Goal: Information Seeking & Learning: Learn about a topic

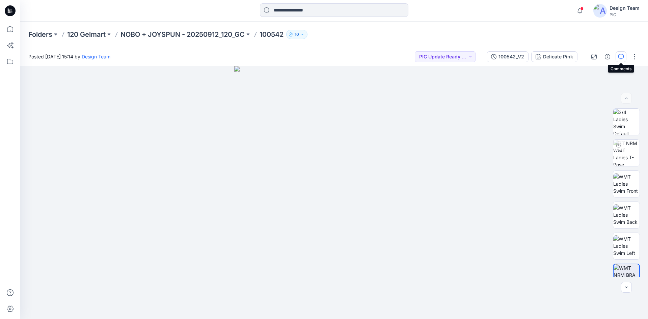
click at [622, 55] on icon "button" at bounding box center [620, 56] width 5 height 5
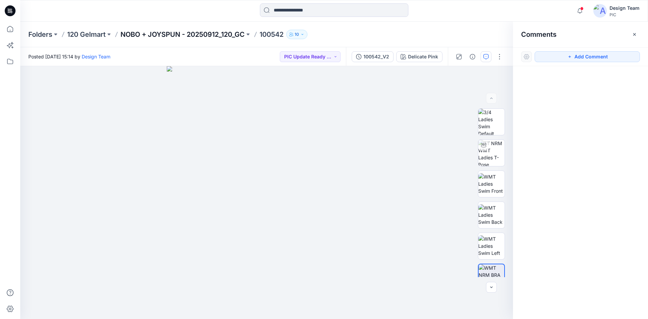
click at [167, 33] on p "NOBO + JOYSPUN - 20250912_120_GC" at bounding box center [182, 34] width 124 height 9
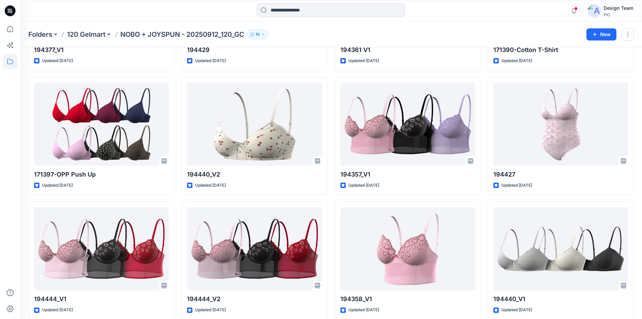
scroll to position [392, 0]
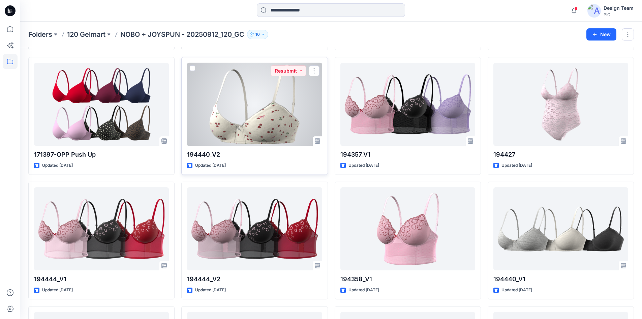
click at [280, 110] on div at bounding box center [254, 104] width 135 height 83
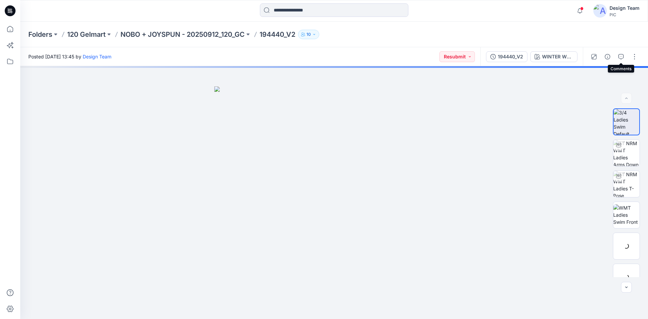
click at [618, 56] on icon "button" at bounding box center [620, 56] width 5 height 5
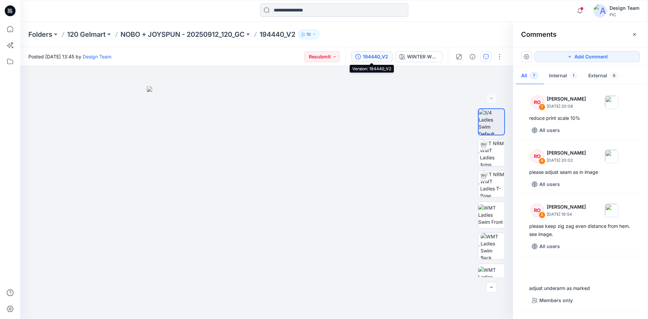
click at [370, 58] on div "194440_V2" at bounding box center [375, 56] width 25 height 7
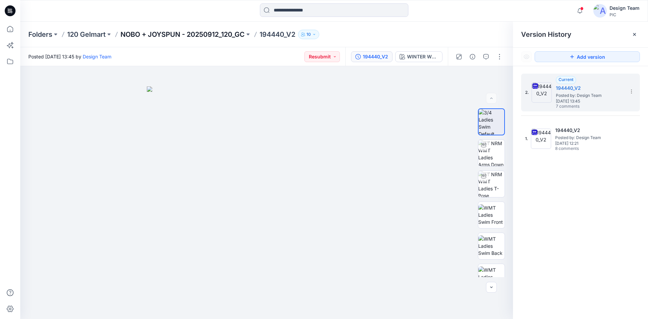
click at [212, 34] on p "NOBO + JOYSPUN - 20250912_120_GC" at bounding box center [182, 34] width 124 height 9
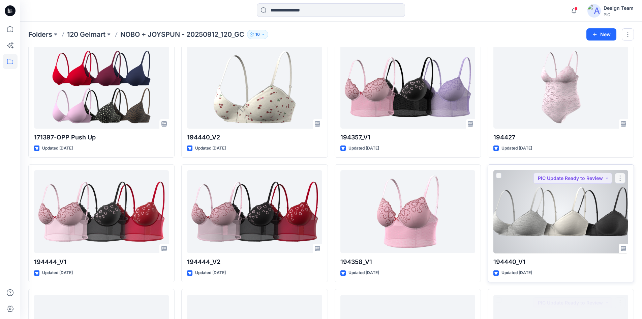
scroll to position [405, 0]
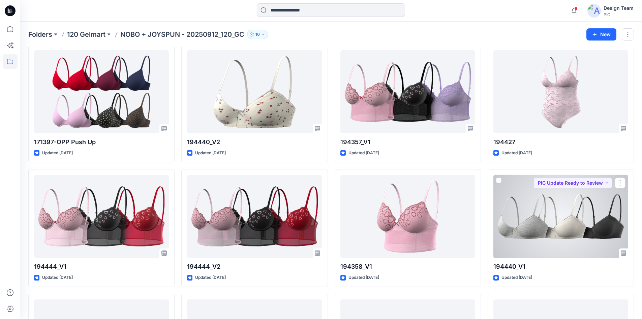
click at [561, 214] on div at bounding box center [561, 216] width 135 height 83
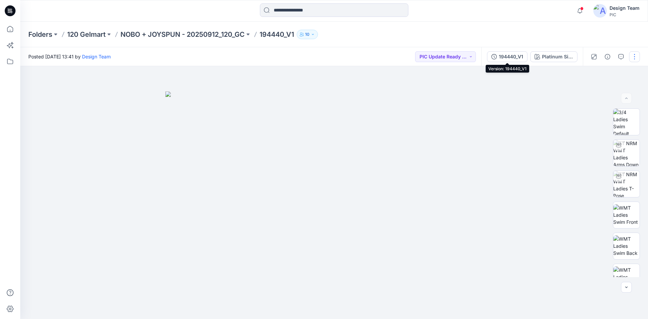
click at [506, 58] on div "194440_V1" at bounding box center [510, 56] width 24 height 7
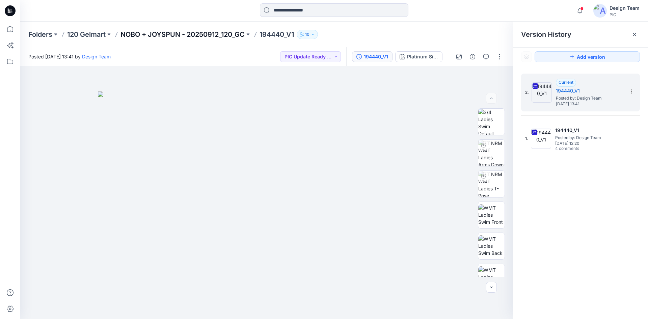
click at [206, 36] on p "NOBO + JOYSPUN - 20250912_120_GC" at bounding box center [182, 34] width 124 height 9
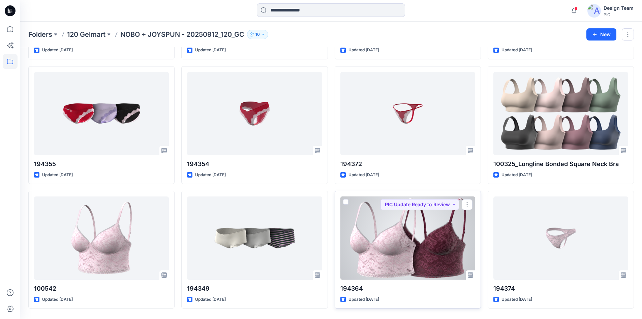
scroll to position [1271, 0]
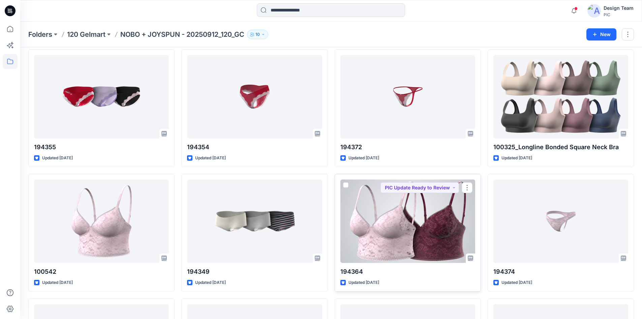
click at [402, 234] on div at bounding box center [408, 220] width 135 height 83
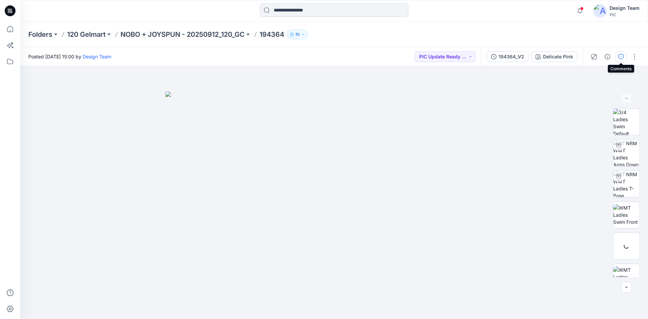
click at [620, 55] on icon "button" at bounding box center [620, 56] width 5 height 5
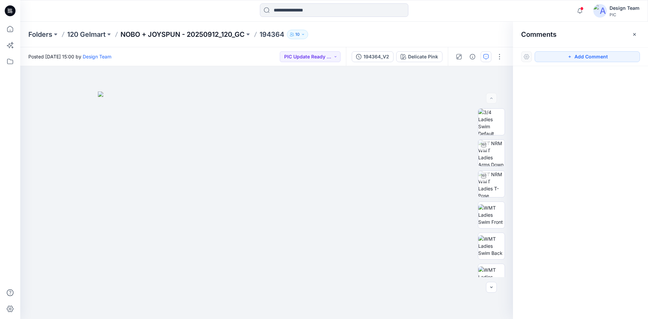
click at [228, 34] on p "NOBO + JOYSPUN - 20250912_120_GC" at bounding box center [182, 34] width 124 height 9
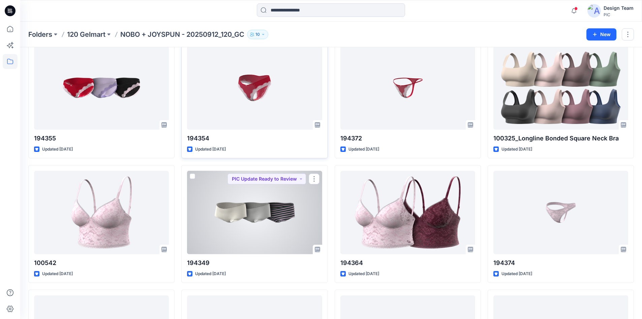
scroll to position [1282, 0]
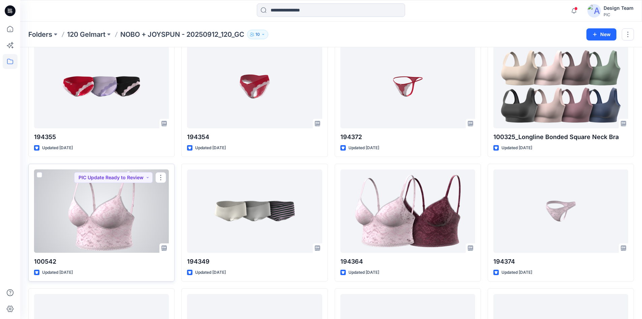
click at [96, 224] on div at bounding box center [101, 210] width 135 height 83
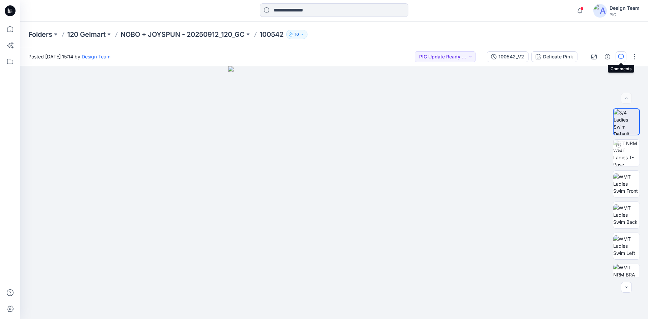
click at [621, 56] on icon "button" at bounding box center [621, 56] width 2 height 0
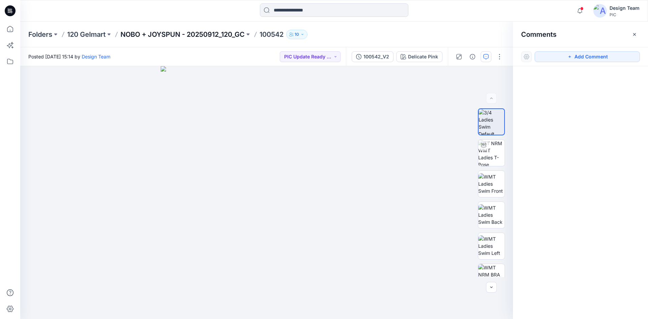
click at [162, 36] on p "NOBO + JOYSPUN - 20250912_120_GC" at bounding box center [182, 34] width 124 height 9
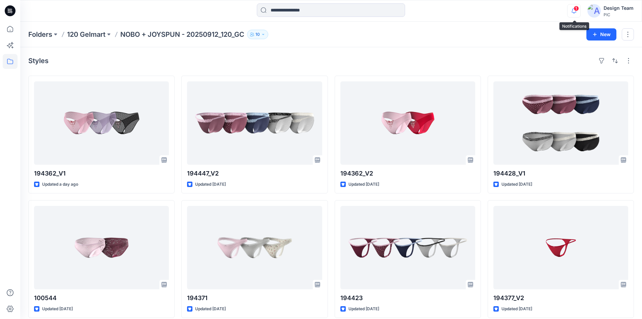
click at [575, 12] on icon "button" at bounding box center [574, 10] width 13 height 13
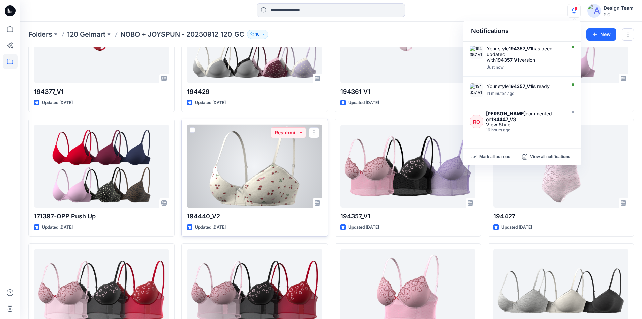
scroll to position [337, 0]
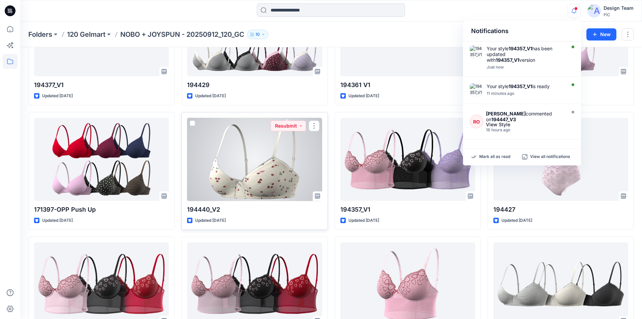
click at [261, 174] on div at bounding box center [254, 159] width 135 height 83
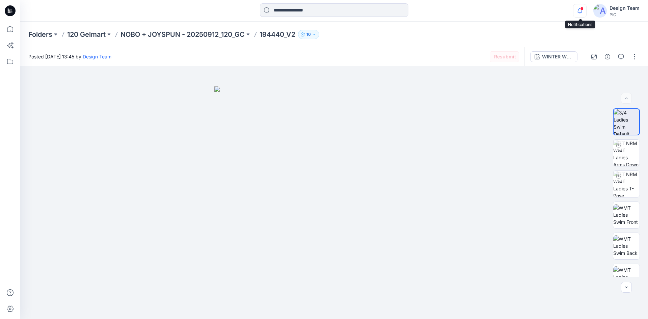
click at [580, 8] on icon "button" at bounding box center [579, 10] width 13 height 13
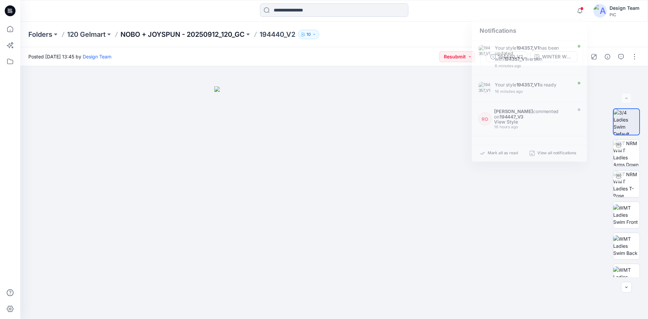
click at [169, 39] on p "NOBO + JOYSPUN - 20250912_120_GC" at bounding box center [182, 34] width 124 height 9
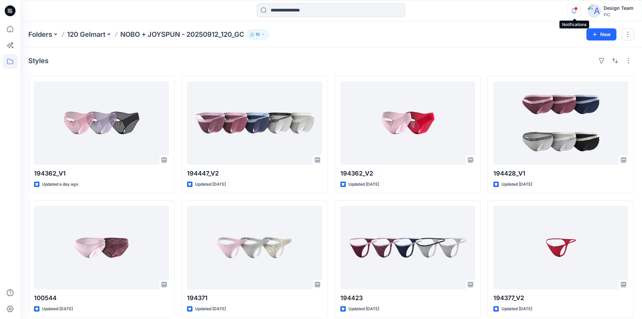
click at [573, 12] on icon "button" at bounding box center [574, 10] width 13 height 13
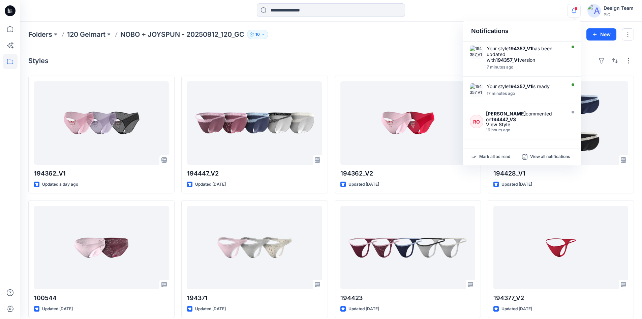
click at [9, 10] on icon at bounding box center [10, 10] width 3 height 0
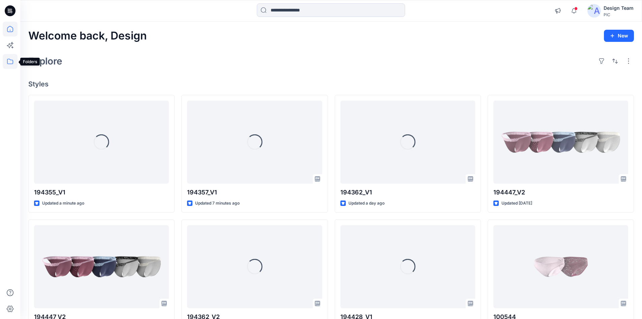
click at [9, 63] on icon at bounding box center [10, 61] width 15 height 15
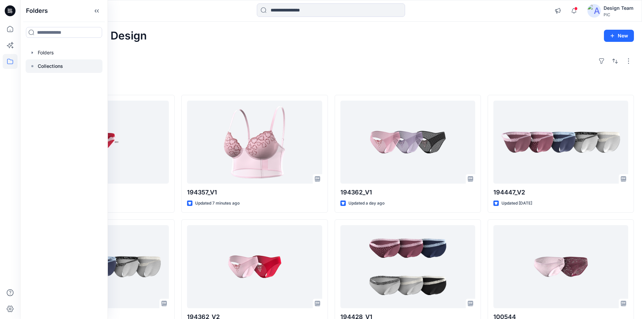
click at [52, 66] on p "Collections" at bounding box center [50, 66] width 25 height 8
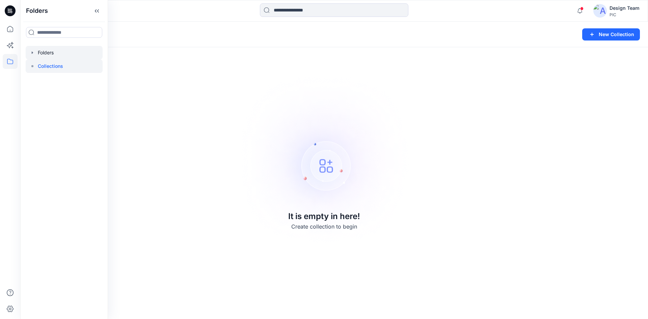
click at [41, 53] on div at bounding box center [64, 52] width 77 height 13
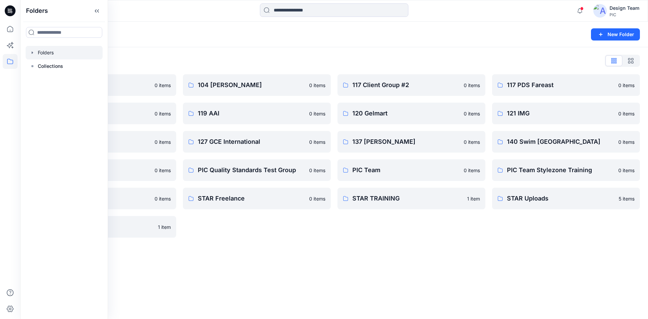
click at [207, 39] on div "Folders New Folder" at bounding box center [333, 35] width 627 height 26
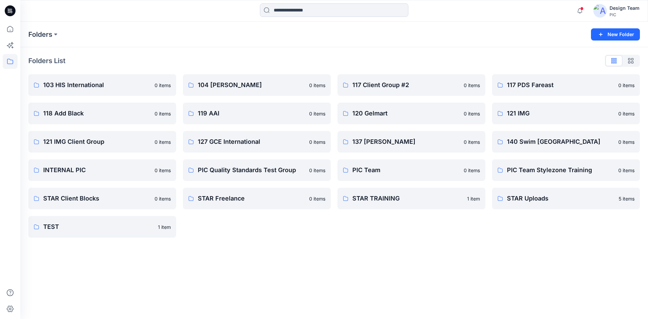
click at [7, 10] on icon at bounding box center [10, 10] width 11 height 11
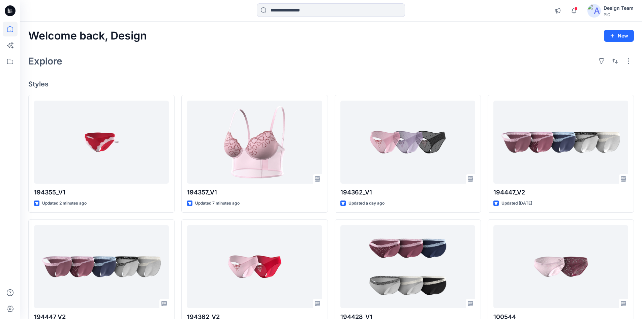
click at [4, 9] on div at bounding box center [10, 11] width 22 height 22
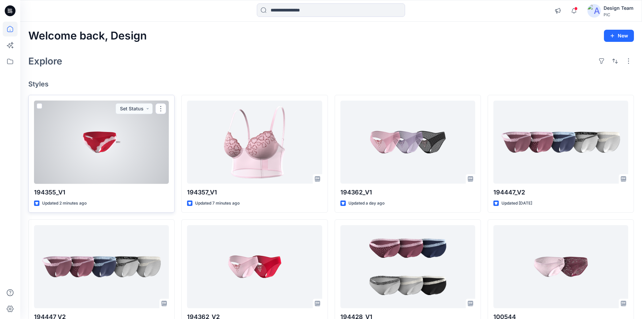
click at [104, 170] on div at bounding box center [101, 142] width 135 height 83
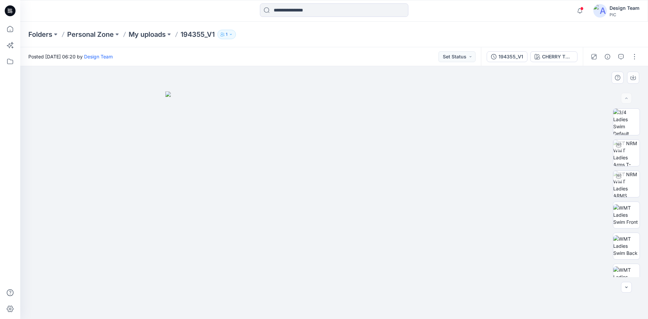
drag, startPoint x: 405, startPoint y: 200, endPoint x: 488, endPoint y: 216, distance: 84.9
click at [391, 208] on img at bounding box center [333, 205] width 337 height 228
click at [627, 155] on img at bounding box center [626, 153] width 26 height 26
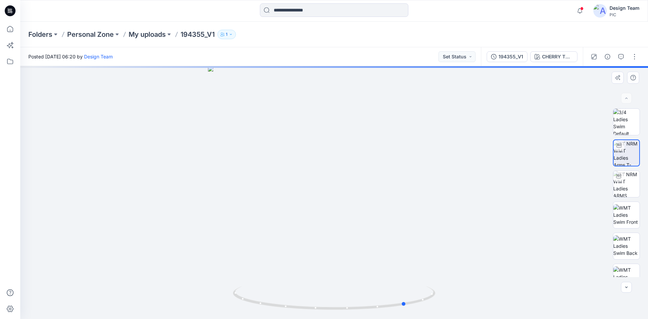
drag, startPoint x: 406, startPoint y: 305, endPoint x: 264, endPoint y: 281, distance: 144.3
click at [264, 281] on div at bounding box center [333, 192] width 627 height 253
click at [623, 187] on img at bounding box center [626, 184] width 26 height 26
drag, startPoint x: 384, startPoint y: 306, endPoint x: 340, endPoint y: 299, distance: 44.7
click at [340, 299] on icon at bounding box center [335, 298] width 204 height 25
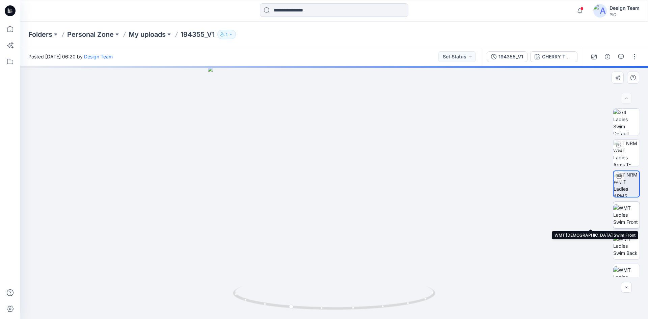
click at [625, 218] on img at bounding box center [626, 214] width 26 height 21
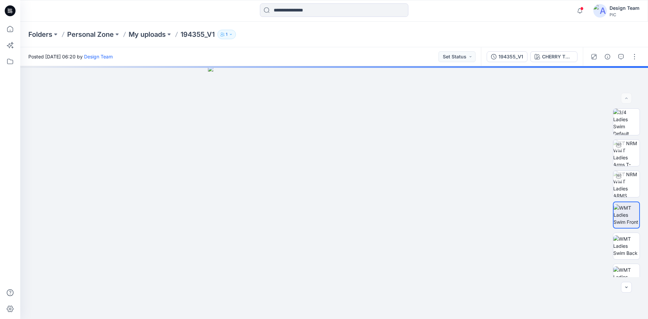
click at [10, 11] on icon at bounding box center [11, 11] width 3 height 0
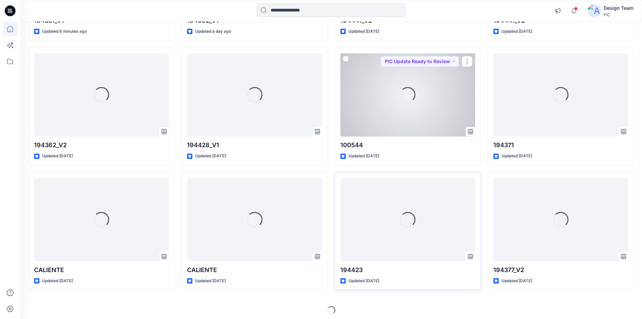
scroll to position [175, 0]
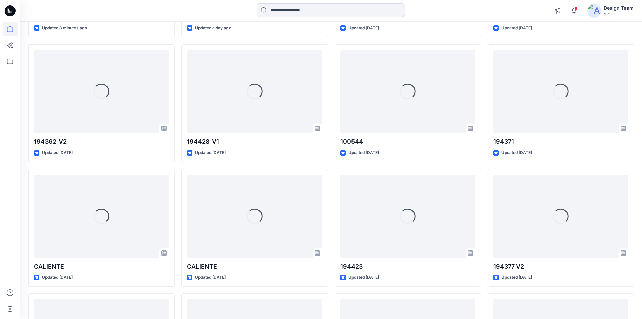
click at [15, 184] on div at bounding box center [10, 170] width 15 height 297
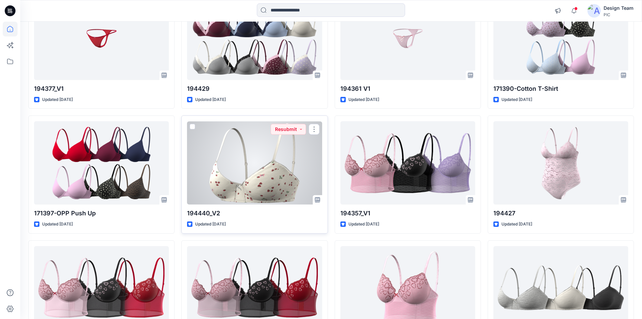
scroll to position [479, 0]
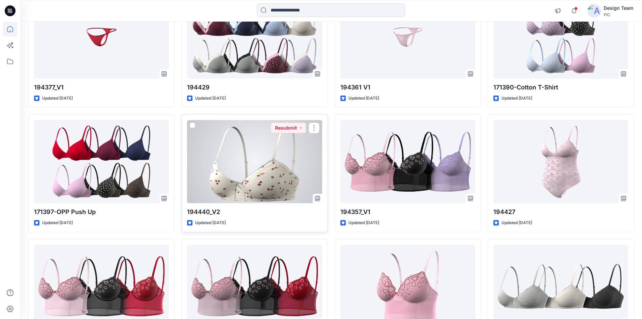
click at [264, 173] on div at bounding box center [254, 161] width 135 height 83
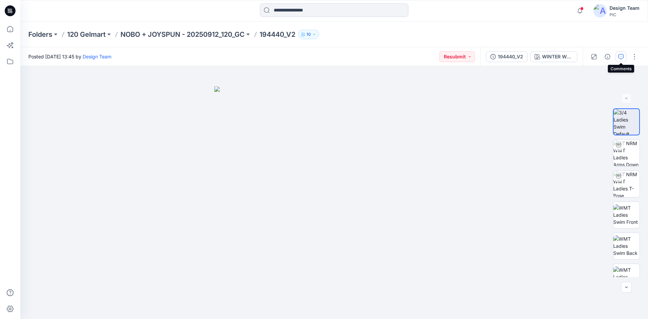
click at [623, 57] on button "button" at bounding box center [620, 56] width 11 height 11
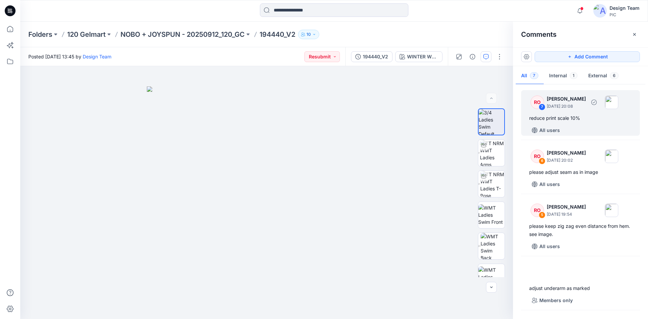
click at [577, 123] on div "RO 7 [PERSON_NAME] [DATE] 20:08 reduce print scale 10% All users" at bounding box center [580, 113] width 119 height 46
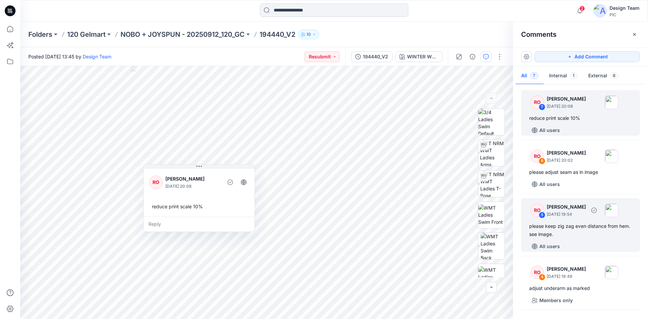
click at [578, 231] on div "please keep zig zag even distance from hem. see image." at bounding box center [580, 230] width 103 height 16
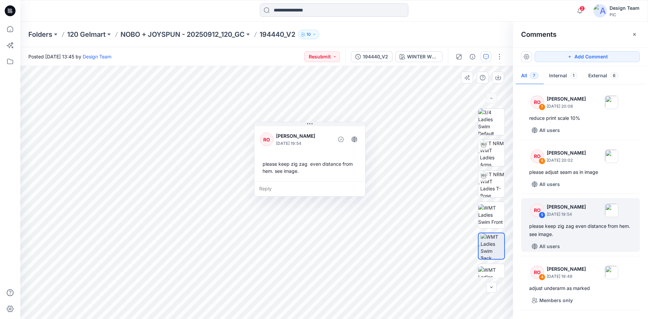
drag, startPoint x: 270, startPoint y: 137, endPoint x: 326, endPoint y: 127, distance: 56.8
click at [326, 126] on button at bounding box center [309, 124] width 111 height 4
